Goal: Task Accomplishment & Management: Manage account settings

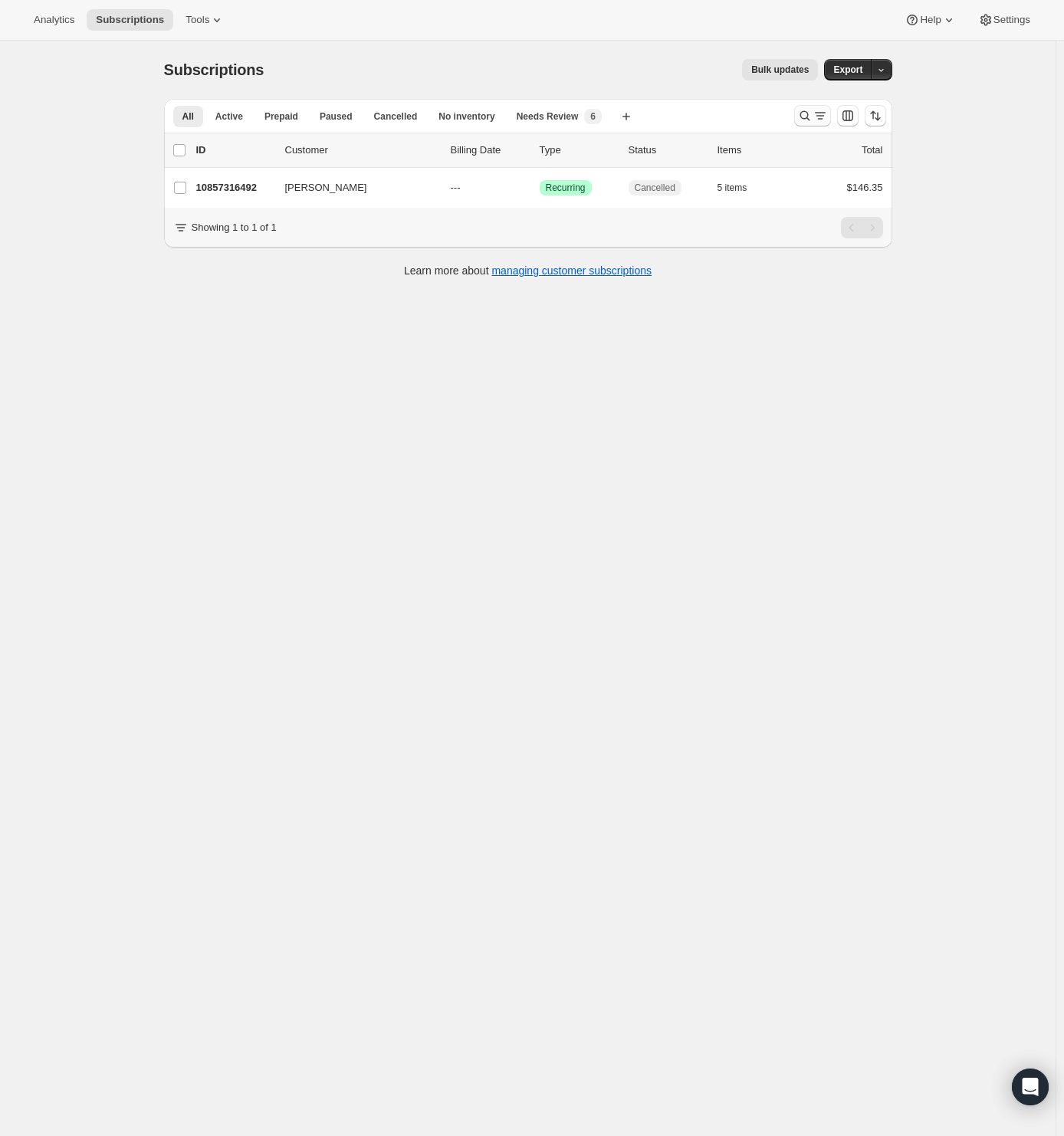
click at [810, 114] on icon "Search and filter results" at bounding box center [805, 116] width 15 height 15
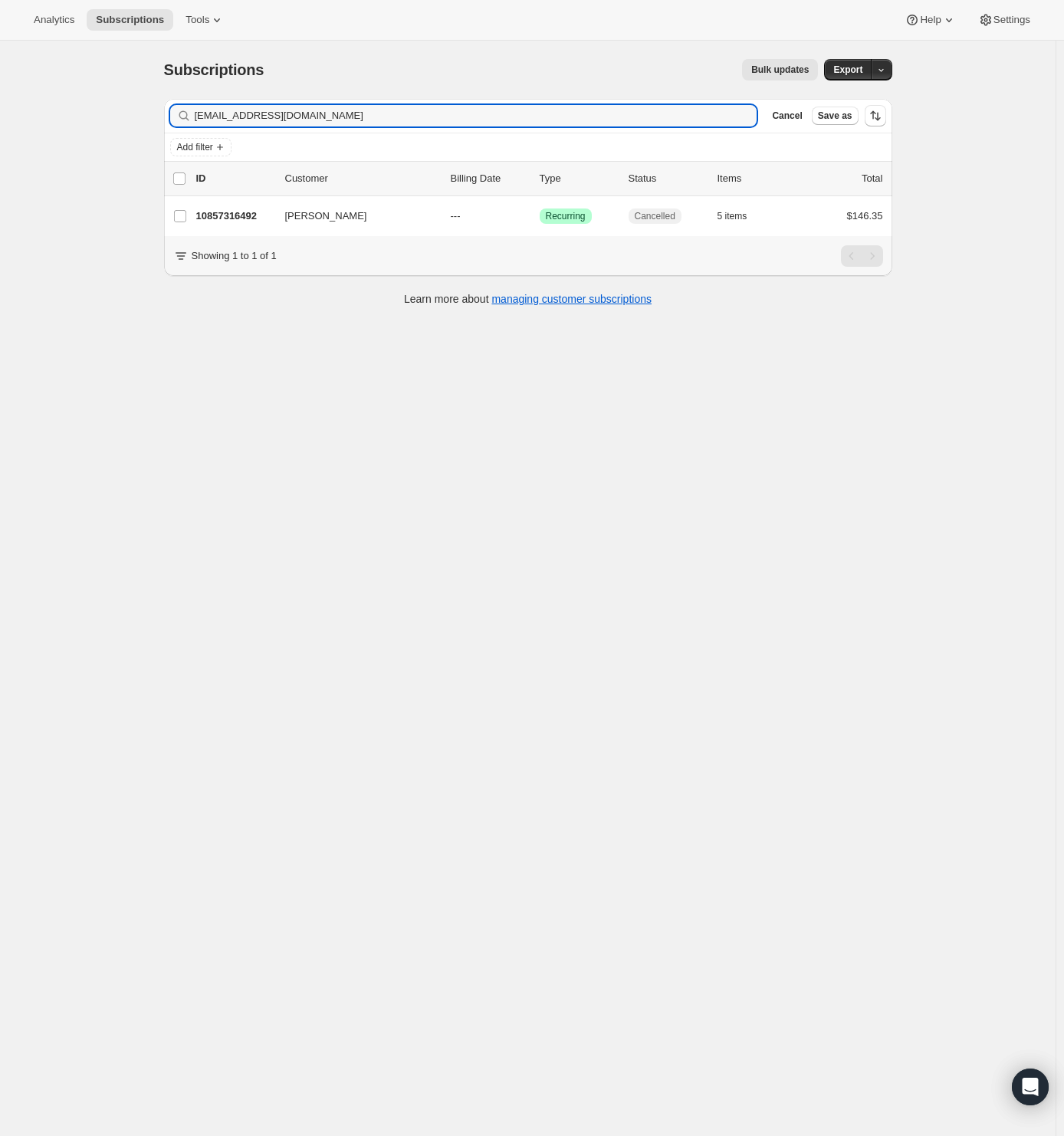
drag, startPoint x: 330, startPoint y: 117, endPoint x: 28, endPoint y: 122, distance: 302.0
click at [31, 121] on div "Subscriptions. This page is ready Subscriptions Bulk updates More actions Bulk …" at bounding box center [527, 608] width 1056 height 1136
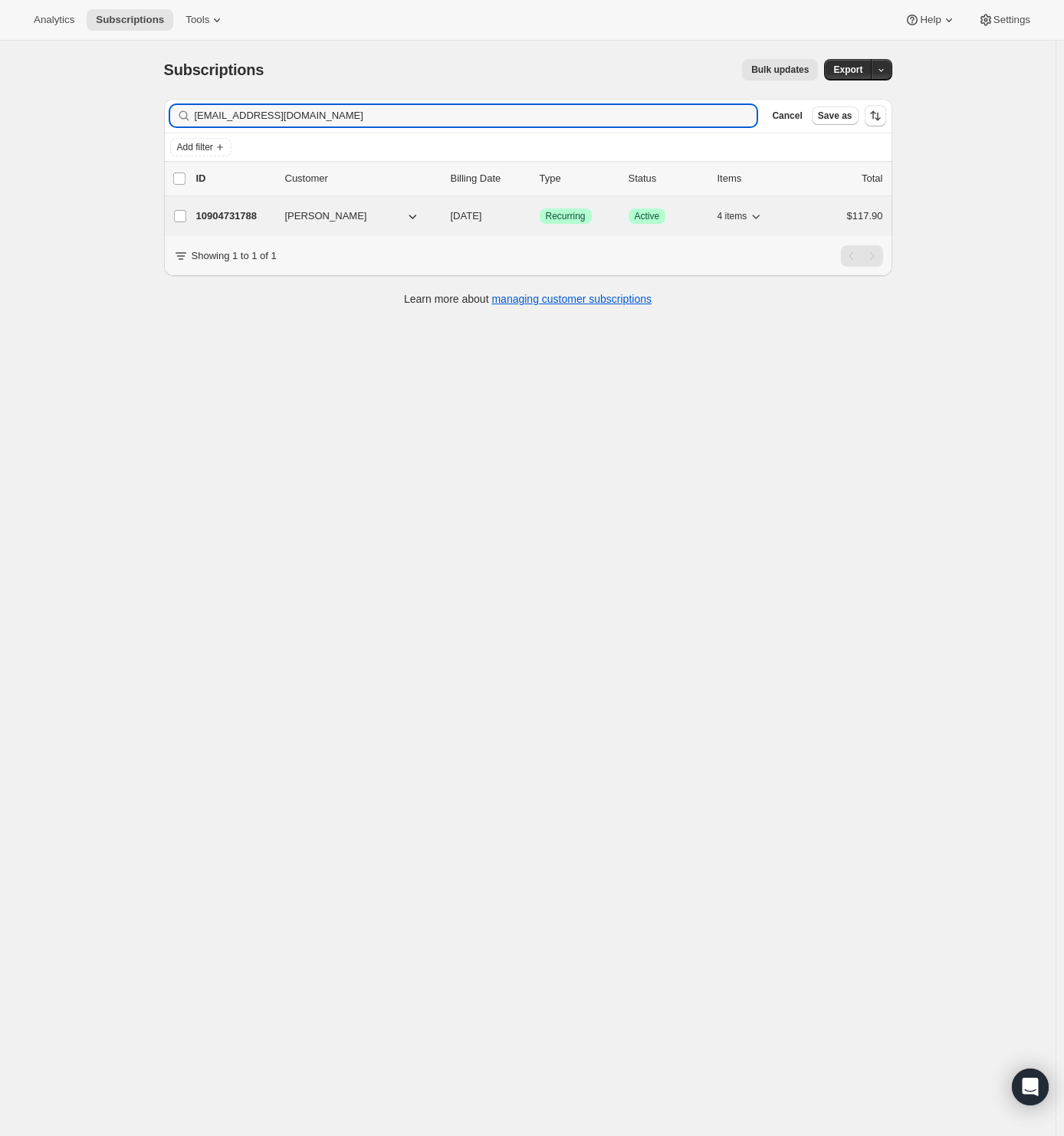
type input "[EMAIL_ADDRESS][DOMAIN_NAME]"
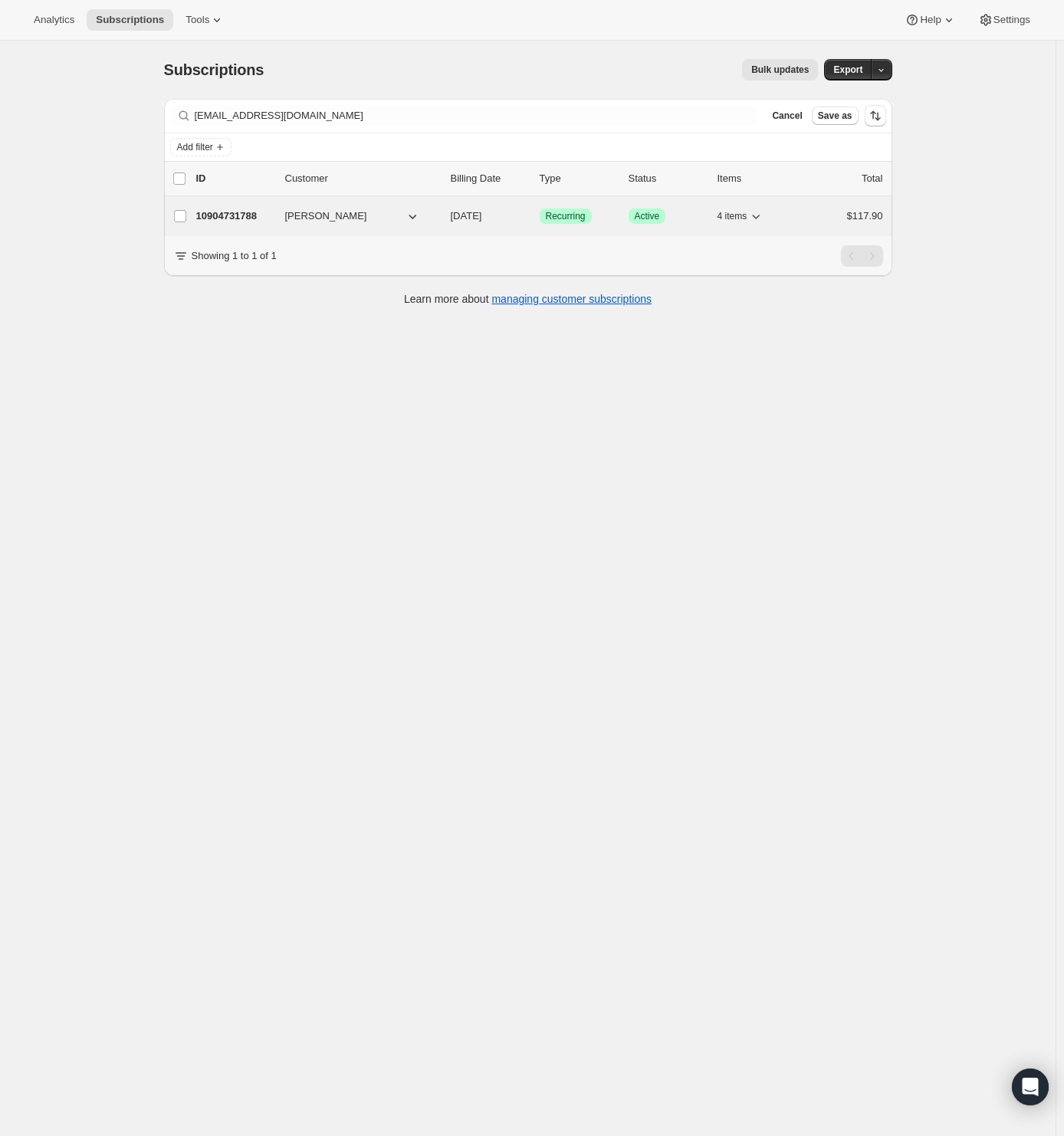
click at [219, 213] on p "10904731788" at bounding box center [234, 216] width 76 height 15
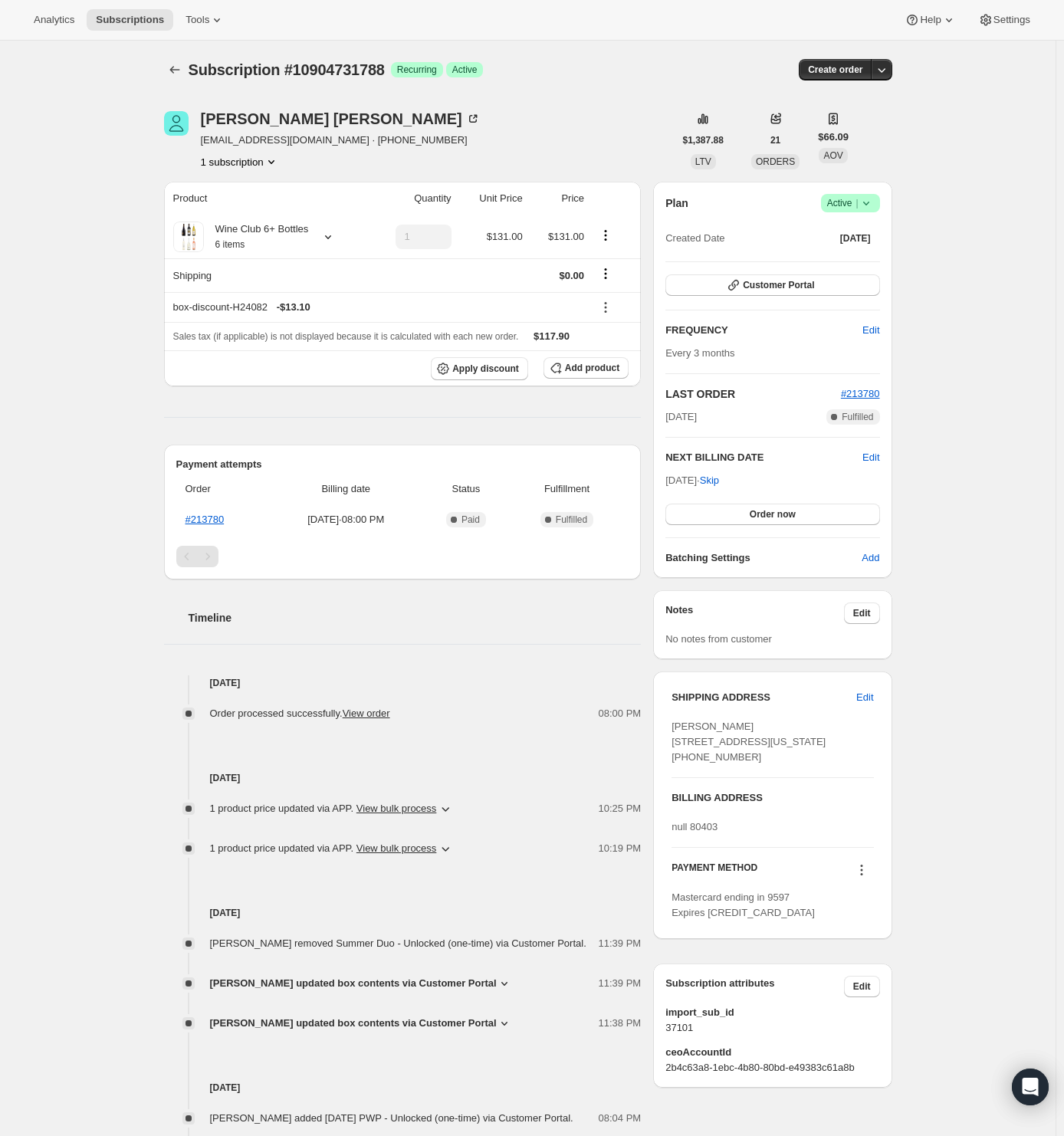
click at [872, 206] on icon at bounding box center [866, 203] width 15 height 15
click at [874, 259] on span "Cancel subscription" at bounding box center [848, 259] width 86 height 12
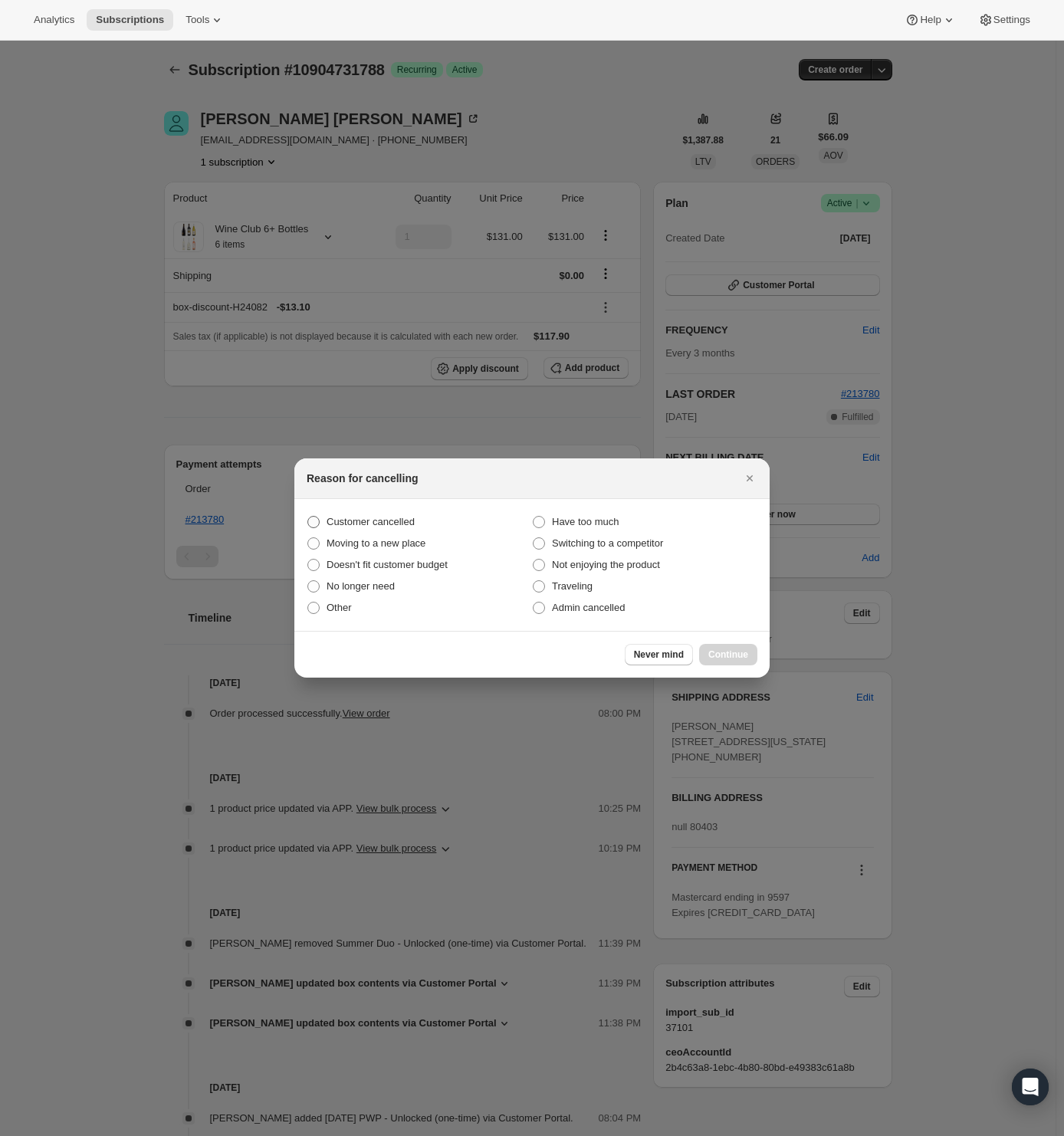
click at [395, 515] on span "Customer cancelled" at bounding box center [370, 522] width 88 height 15
click at [309, 516] on input "Customer cancelled" at bounding box center [308, 516] width 1 height 1
radio input "true"
click at [745, 656] on span "Continue" at bounding box center [729, 655] width 40 height 13
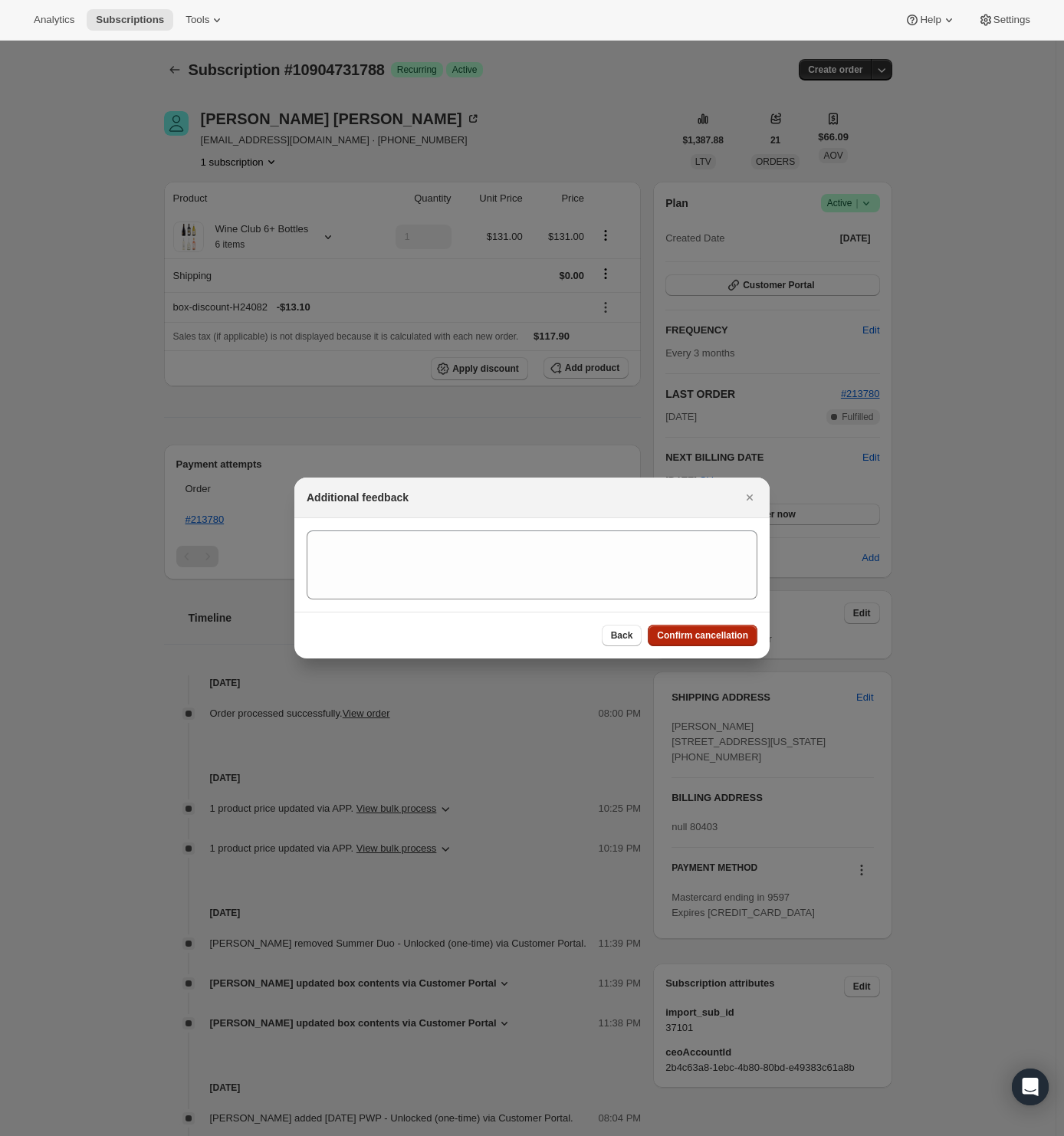
click at [695, 640] on span "Confirm cancellation" at bounding box center [703, 635] width 91 height 13
